Goal: Information Seeking & Learning: Learn about a topic

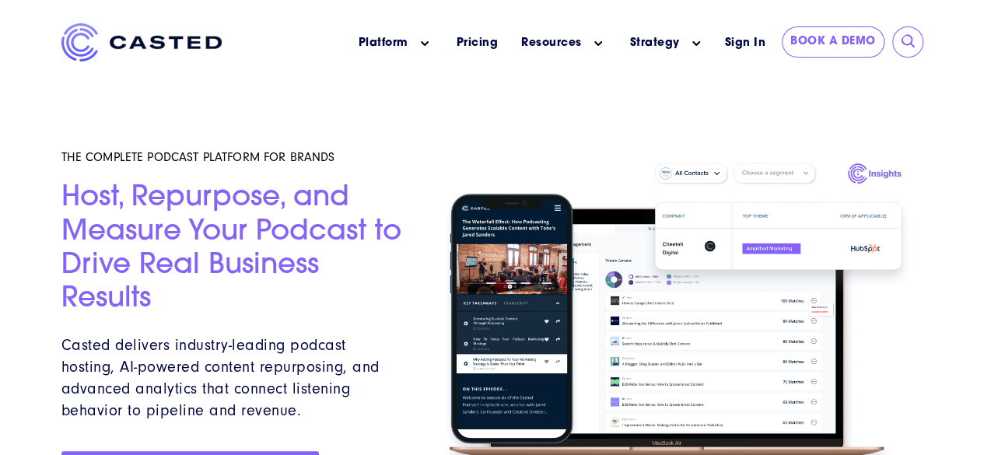
click at [18, 161] on div at bounding box center [492, 263] width 984 height 527
click at [341, 121] on div "THE COMPLETE PODCAST PLATFORM FOR BRANDS Host, Repurpose, and Measure Your Podc…" at bounding box center [235, 319] width 348 height 415
click at [282, 116] on div "THE COMPLETE PODCAST PLATFORM FOR BRANDS Host, Repurpose, and Measure Your Podc…" at bounding box center [235, 319] width 348 height 415
click at [242, 61] on div "Platform Show submenu for Platform Podcast and Video Marketing Platform Built f…" at bounding box center [492, 45] width 862 height 44
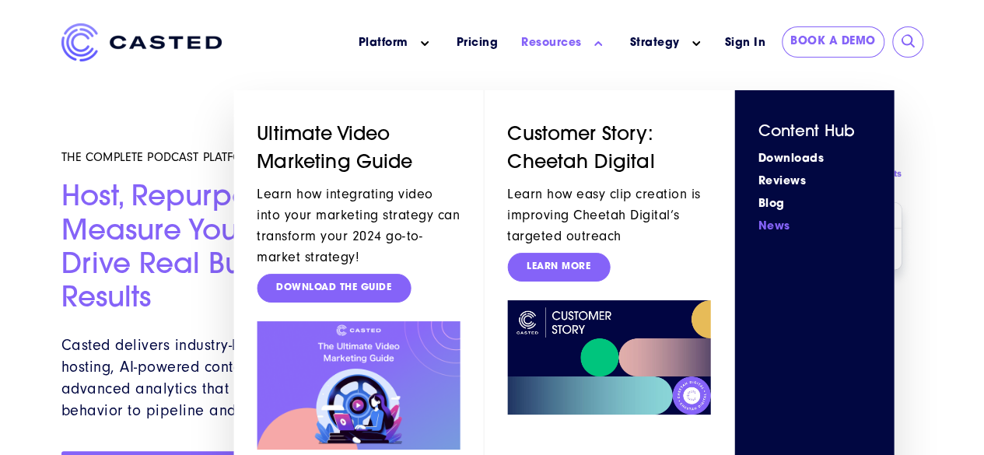
click at [789, 224] on link "News" at bounding box center [814, 227] width 113 height 16
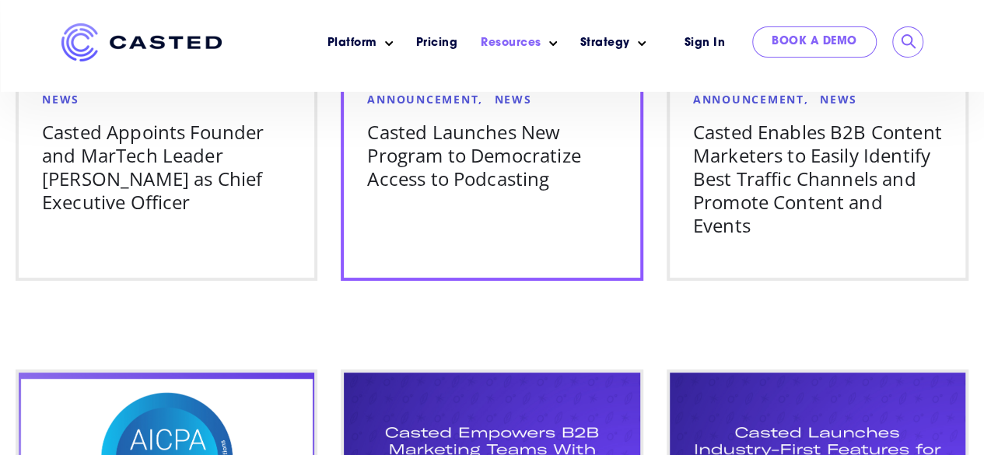
scroll to position [1089, 0]
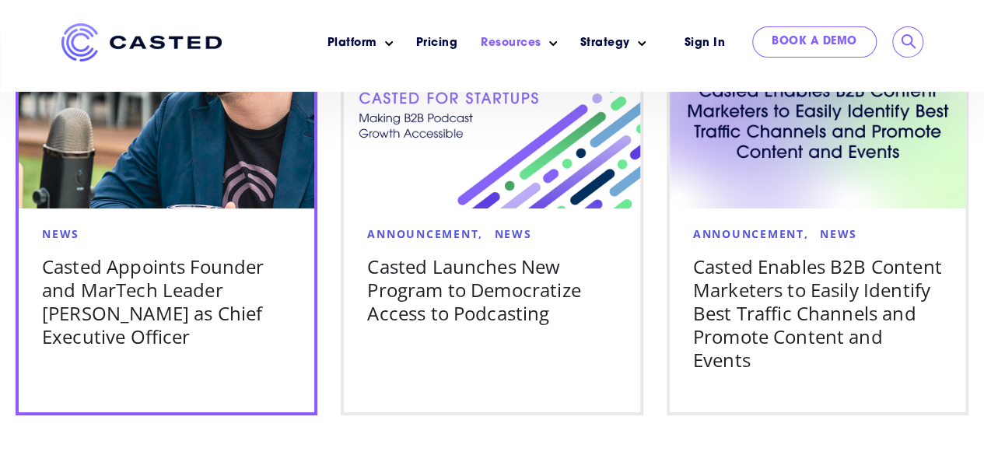
click at [235, 229] on div "News" at bounding box center [166, 233] width 249 height 21
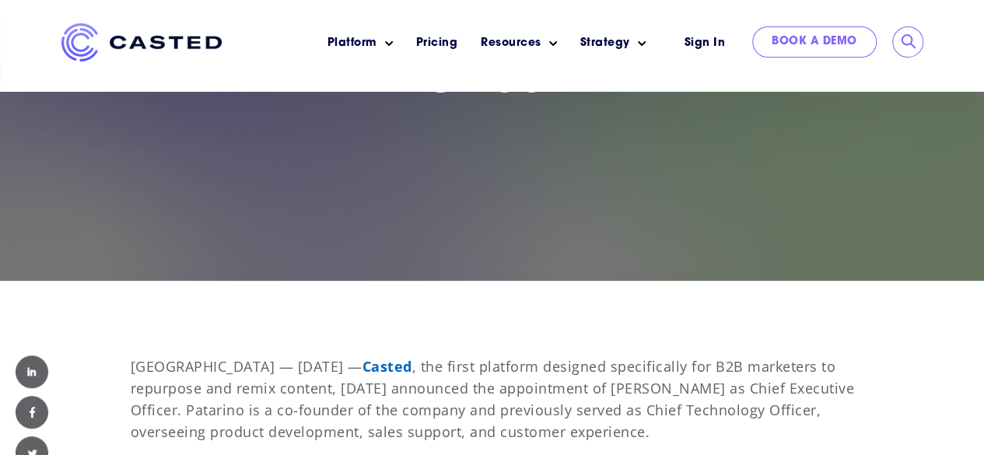
scroll to position [389, 0]
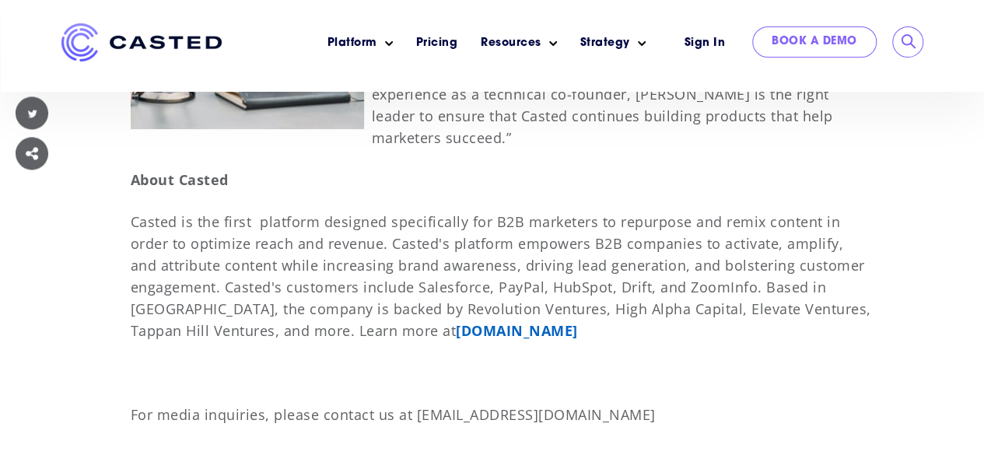
scroll to position [1459, 0]
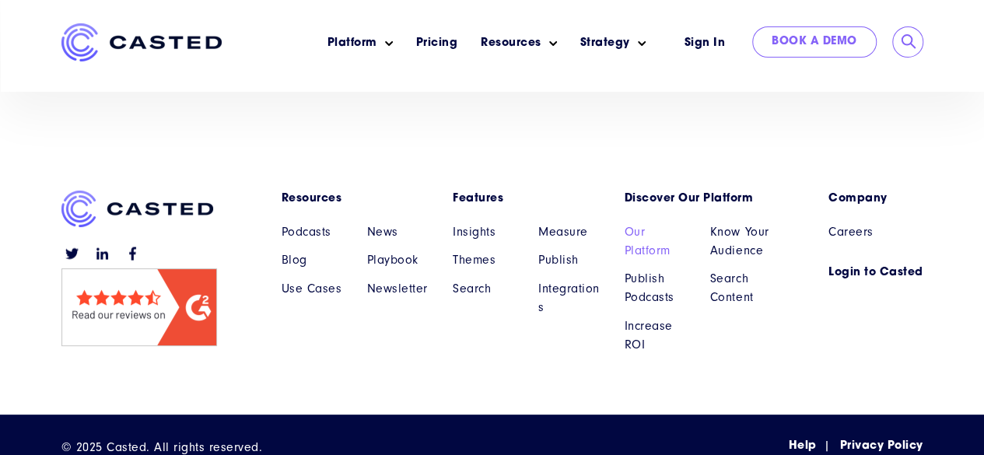
click at [646, 222] on link "Our Platform" at bounding box center [656, 240] width 62 height 37
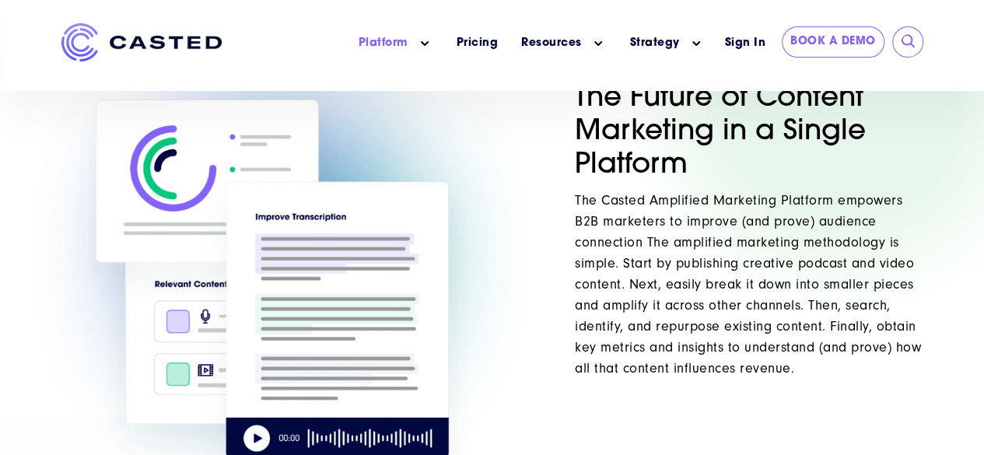
scroll to position [856, 0]
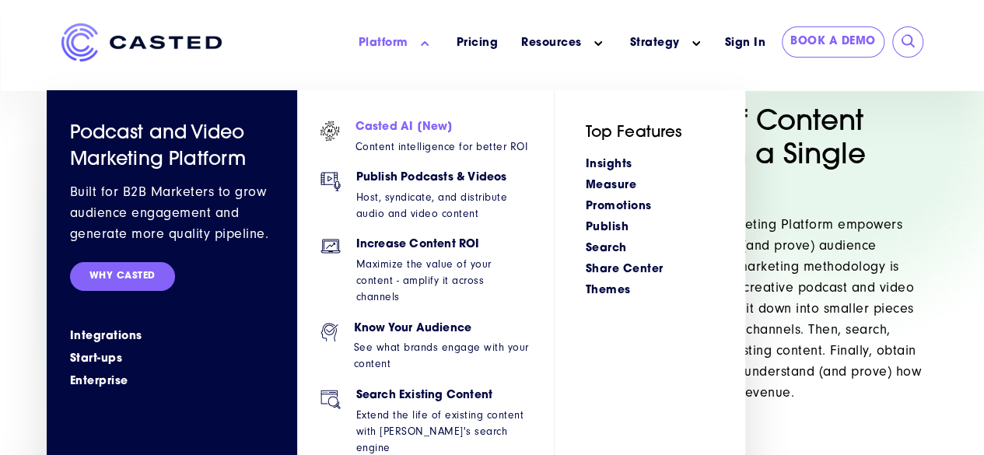
click at [431, 131] on h6 "Casted AI [New]" at bounding box center [441, 127] width 173 height 13
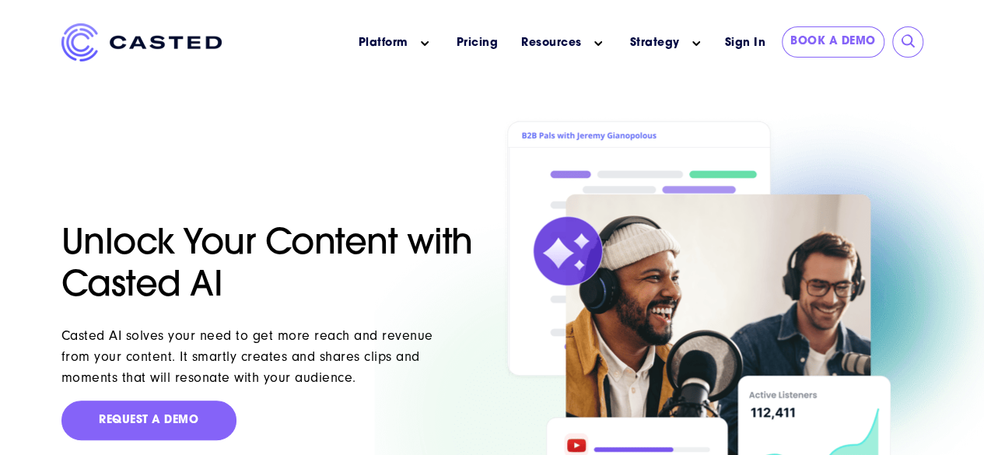
click at [848, 144] on img at bounding box center [696, 332] width 389 height 431
click at [502, 124] on div at bounding box center [713, 332] width 422 height 431
